Goal: Task Accomplishment & Management: Manage account settings

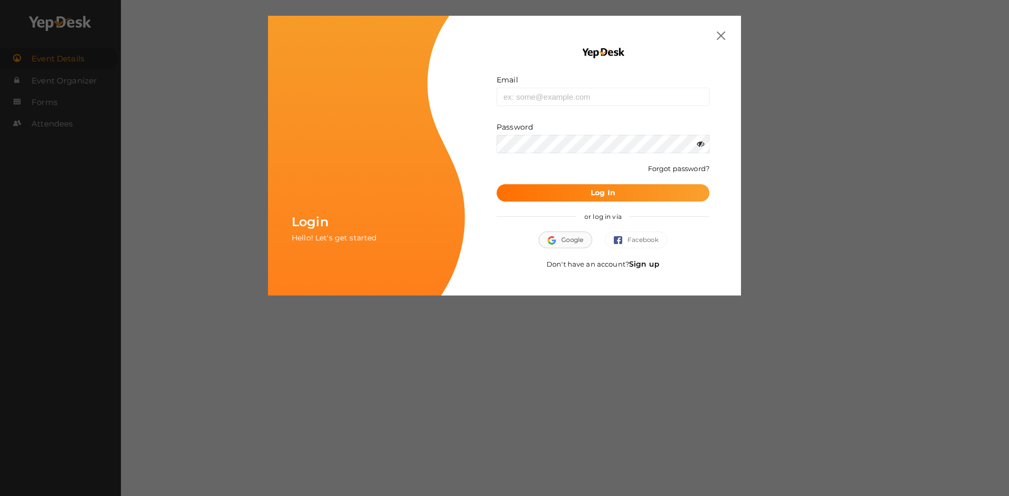
click at [567, 240] on button "Google" at bounding box center [566, 240] width 54 height 17
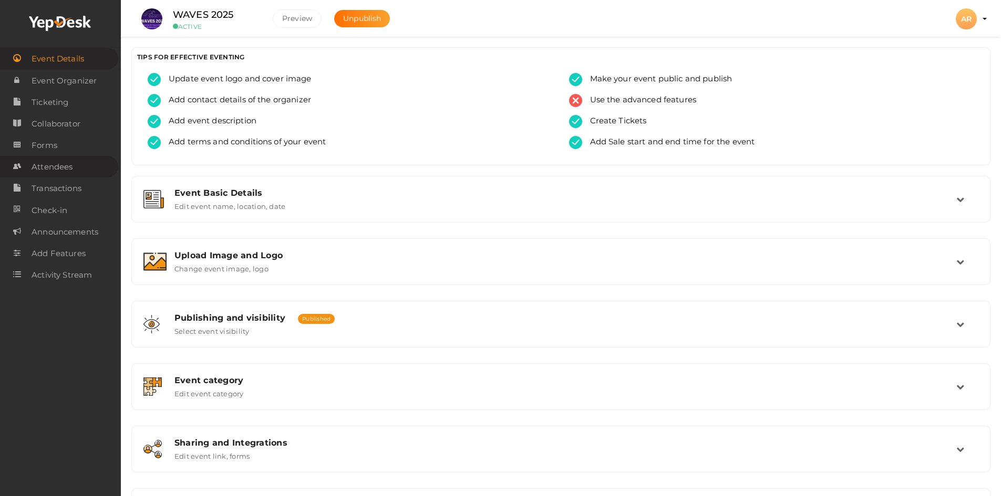
click at [64, 167] on span "Attendees" at bounding box center [52, 167] width 41 height 21
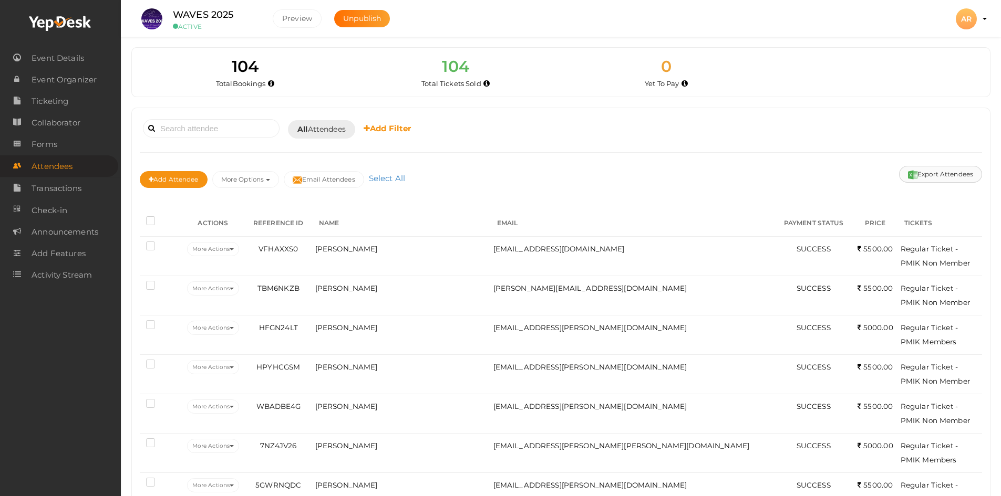
click at [932, 176] on button "Export Attendees" at bounding box center [940, 174] width 83 height 17
